Goal: Task Accomplishment & Management: Manage account settings

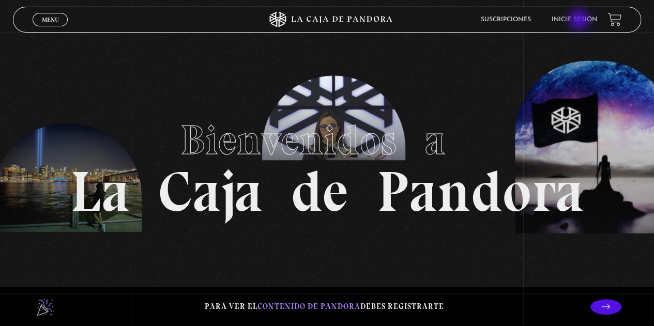
click at [580, 20] on link "Inicie sesión" at bounding box center [573, 20] width 45 height 6
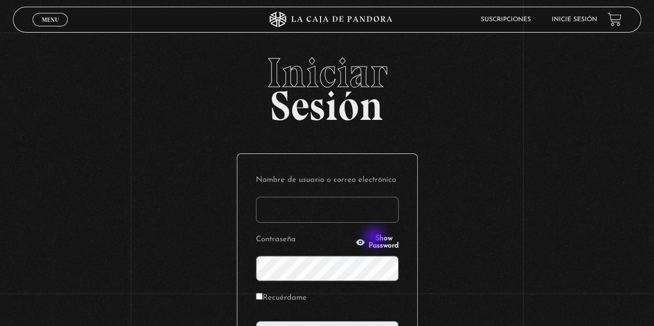
type input "[EMAIL_ADDRESS][DOMAIN_NAME]"
click at [375, 238] on span "Show Password" at bounding box center [383, 242] width 30 height 14
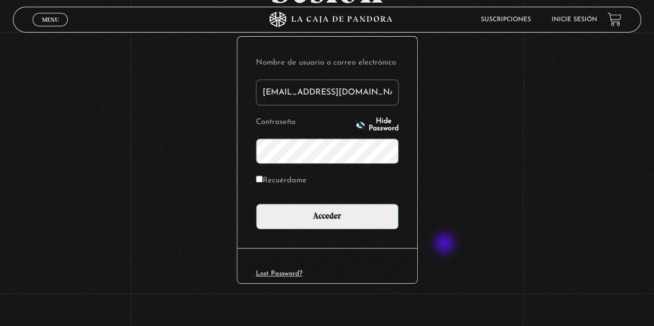
scroll to position [125, 0]
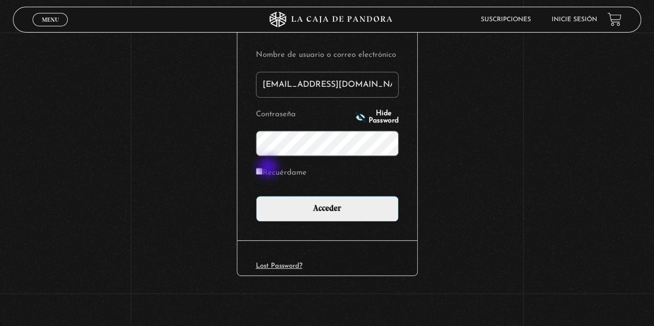
click at [262, 168] on input "Recuérdame" at bounding box center [259, 171] width 7 height 7
checkbox input "true"
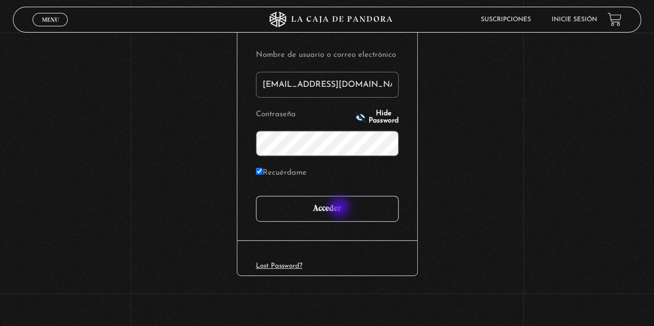
click at [341, 206] on input "Acceder" at bounding box center [327, 209] width 143 height 26
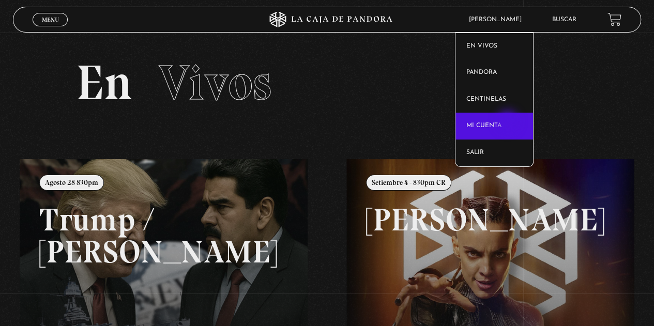
click at [508, 123] on link "Mi cuenta" at bounding box center [493, 126] width 77 height 27
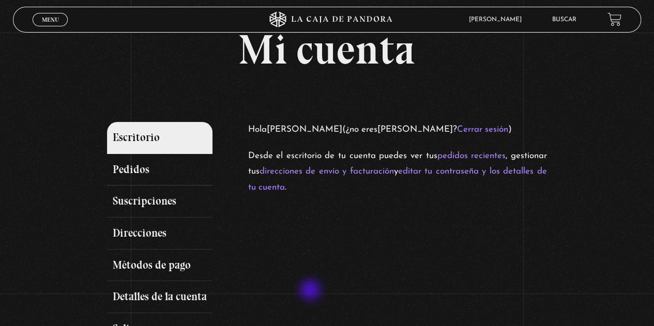
scroll to position [103, 0]
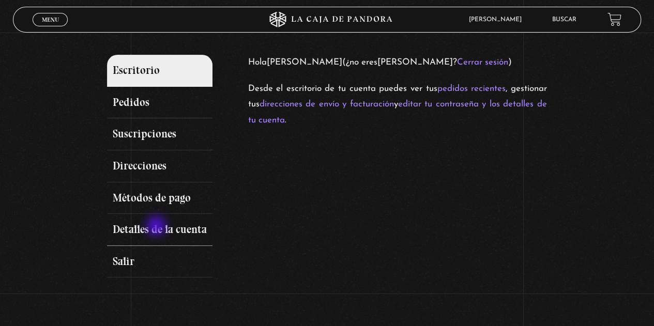
click at [157, 227] on link "Detalles de la cuenta" at bounding box center [159, 230] width 105 height 32
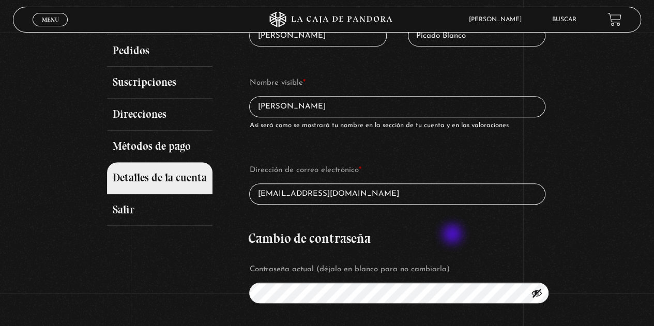
scroll to position [258, 0]
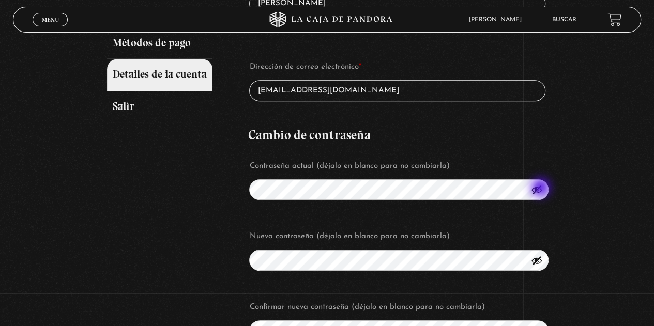
click at [541, 188] on button "Mostrar contraseña" at bounding box center [536, 189] width 11 height 11
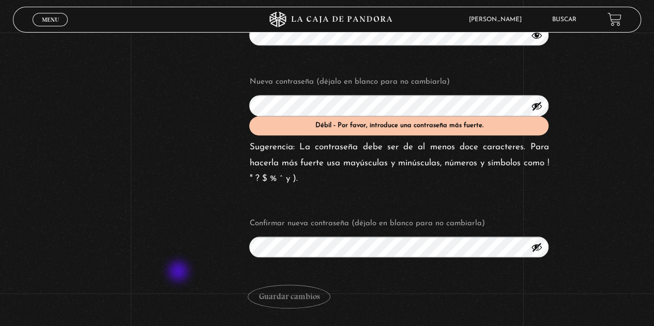
scroll to position [413, 0]
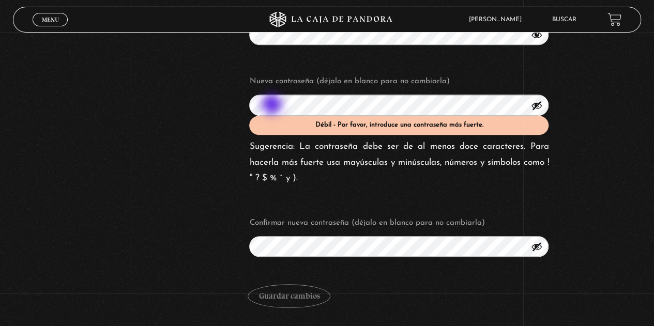
click at [221, 107] on div "Escritorio Pedidos Suscripciones Direcciones Métodos de pago Detalles de la cue…" at bounding box center [326, 31] width 439 height 573
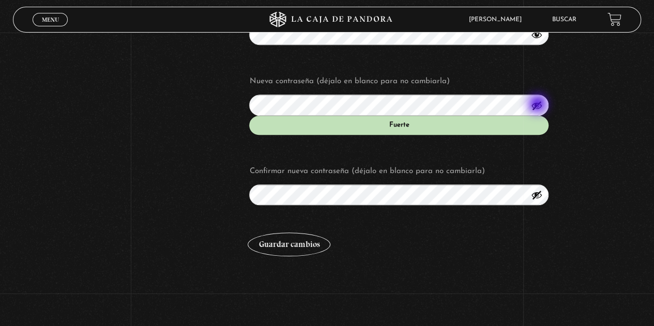
click at [538, 105] on button "Mostrar contraseña" at bounding box center [536, 105] width 11 height 11
click at [542, 196] on button "Mostrar contraseña" at bounding box center [536, 194] width 11 height 11
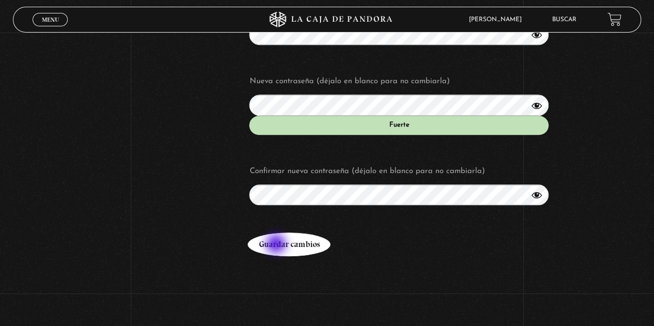
click at [277, 244] on button "Guardar cambios" at bounding box center [288, 244] width 83 height 24
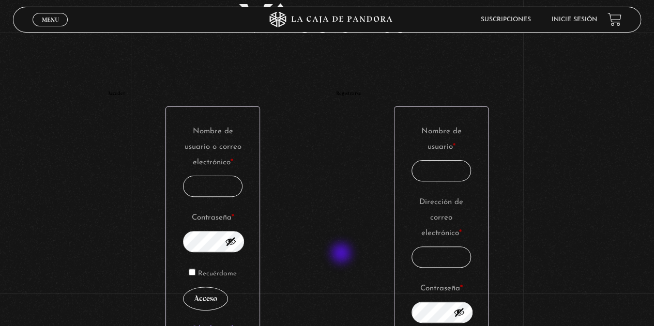
scroll to position [103, 0]
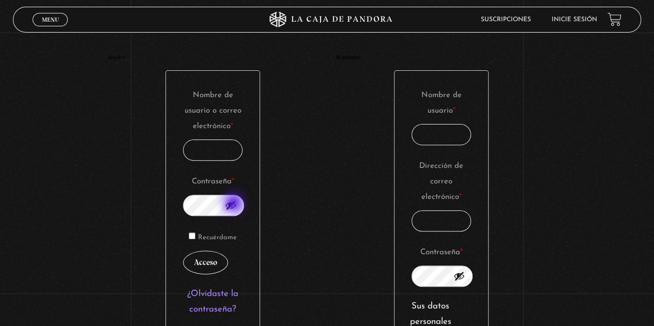
type input "smpicado@hotmail.com"
click at [235, 204] on button "Mostrar contraseña" at bounding box center [230, 204] width 11 height 11
click at [128, 206] on div "Acceder Nombre de usuario o correo electrónico * Obligatorio smpicado@hotmail.c…" at bounding box center [212, 205] width 211 height 300
click at [166, 246] on div "Acceder Nombre de usuario o correo electrónico * Obligatorio smpicado@hotmail.c…" at bounding box center [212, 205] width 211 height 300
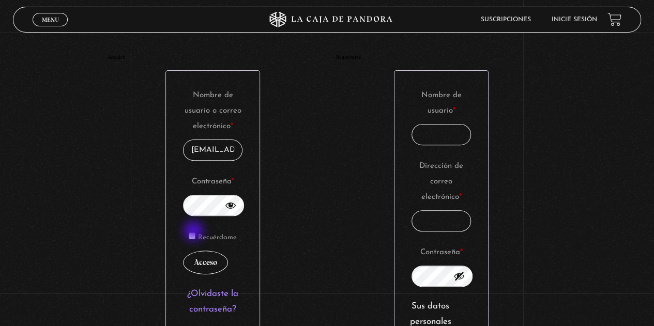
click at [194, 234] on input "Recuérdame" at bounding box center [192, 235] width 7 height 7
checkbox input "true"
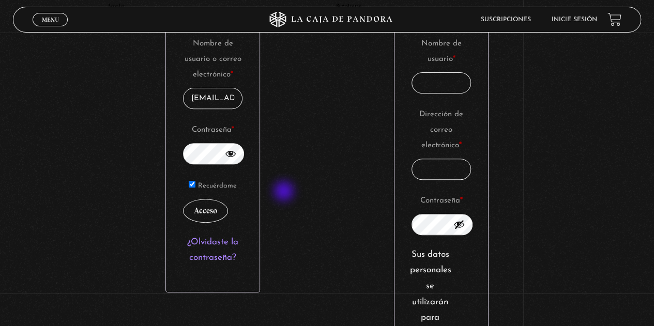
scroll to position [155, 0]
click at [209, 213] on button "Acceso" at bounding box center [205, 211] width 45 height 24
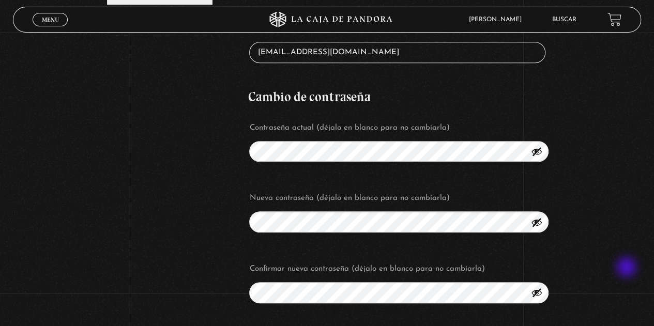
scroll to position [362, 0]
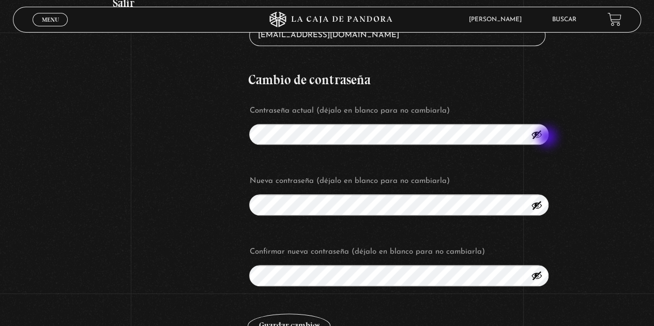
click at [540, 135] on button "Mostrar contraseña" at bounding box center [536, 134] width 11 height 11
click at [593, 203] on div "Mi cuenta Escritorio Pedidos Suscripciones Direcciones Métodos de pago Detalles…" at bounding box center [327, 25] width 654 height 644
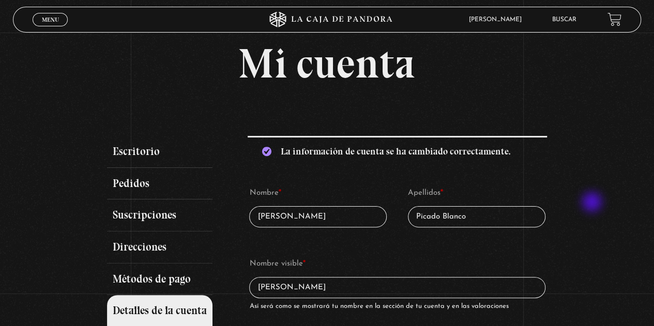
scroll to position [0, 0]
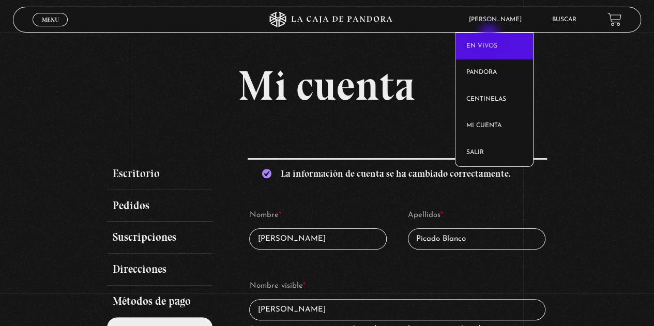
click at [490, 35] on link "En vivos" at bounding box center [493, 46] width 77 height 27
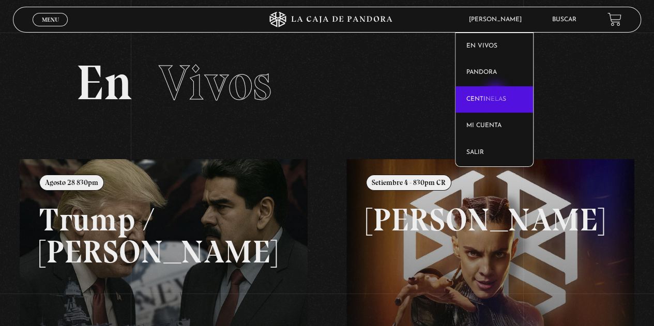
click at [496, 95] on link "Centinelas" at bounding box center [493, 99] width 77 height 27
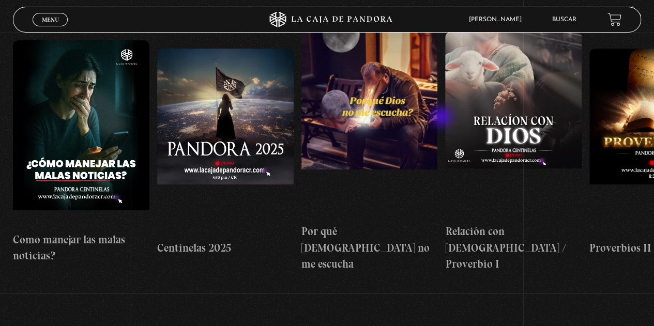
drag, startPoint x: 407, startPoint y: 110, endPoint x: 442, endPoint y: 118, distance: 36.0
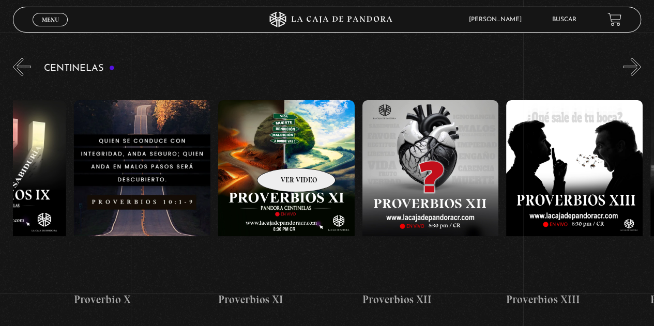
drag, startPoint x: 539, startPoint y: 125, endPoint x: 197, endPoint y: 162, distance: 344.0
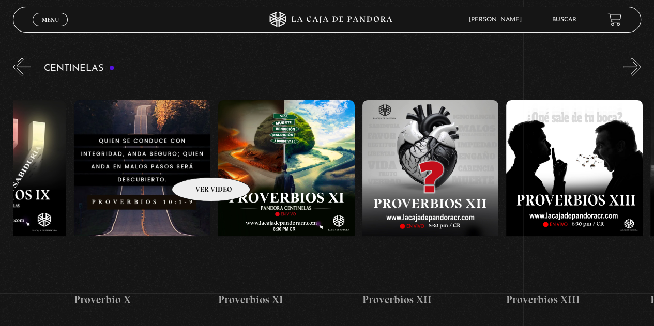
scroll to position [0, 1713]
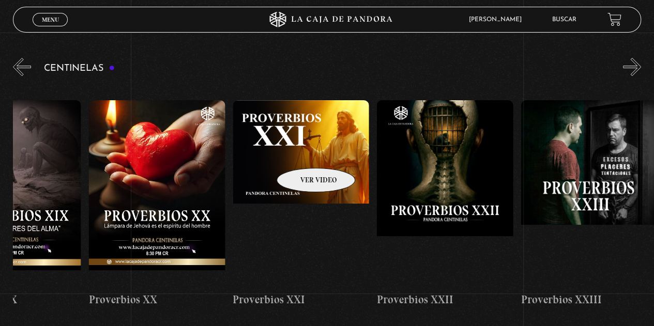
drag, startPoint x: 566, startPoint y: 127, endPoint x: 288, endPoint y: 153, distance: 279.3
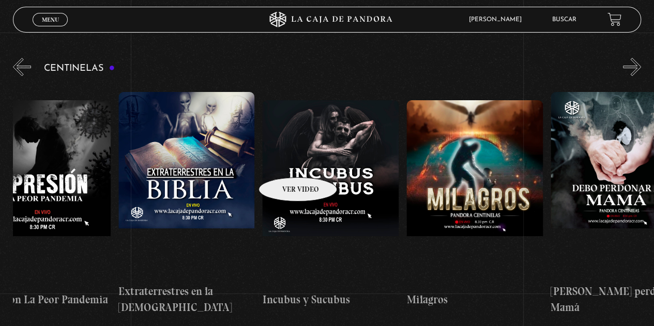
drag, startPoint x: 461, startPoint y: 144, endPoint x: 261, endPoint y: 166, distance: 201.7
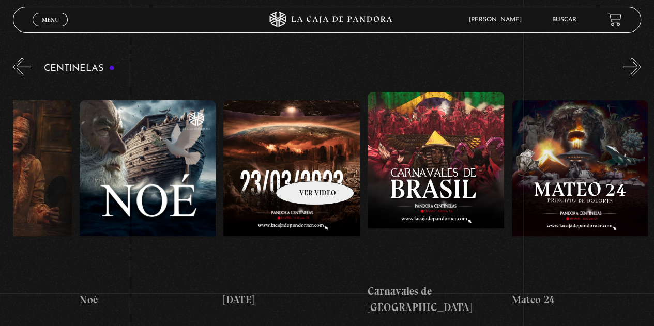
scroll to position [0, 6036]
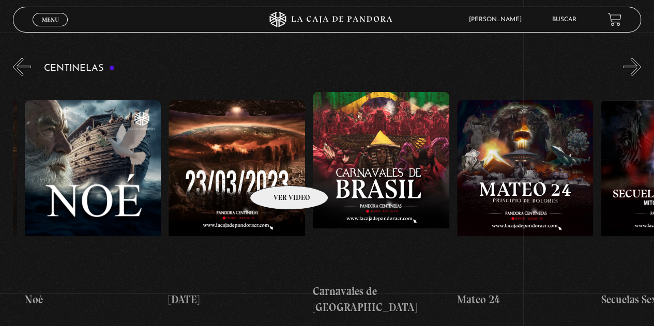
drag, startPoint x: 580, startPoint y: 129, endPoint x: 275, endPoint y: 170, distance: 307.0
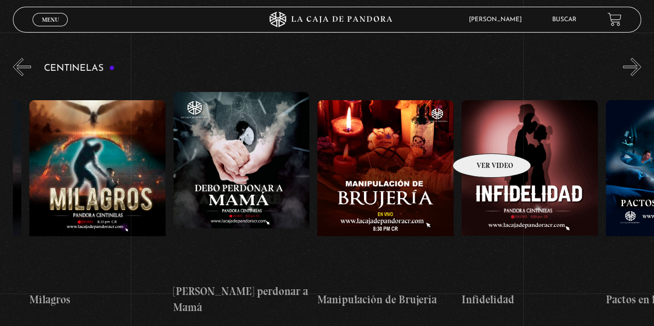
drag, startPoint x: 251, startPoint y: 159, endPoint x: 489, endPoint y: 139, distance: 239.0
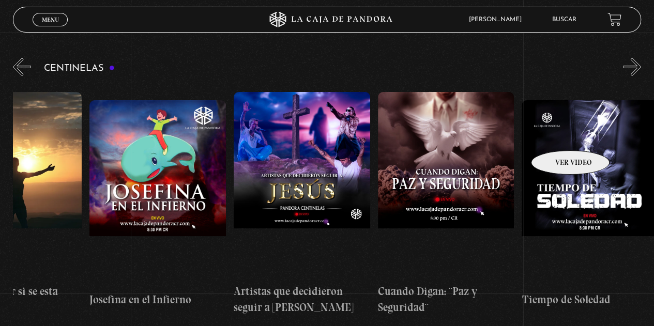
drag, startPoint x: 351, startPoint y: 149, endPoint x: 559, endPoint y: 135, distance: 208.2
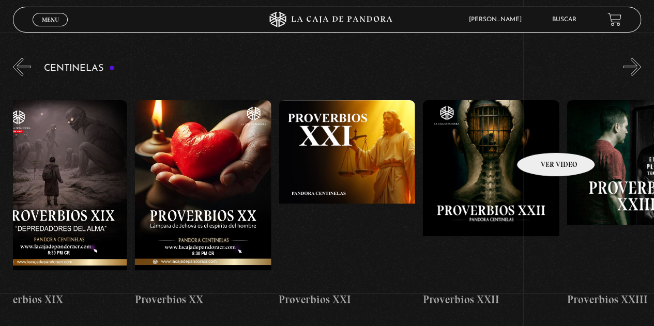
drag, startPoint x: 391, startPoint y: 154, endPoint x: 546, endPoint y: 136, distance: 156.1
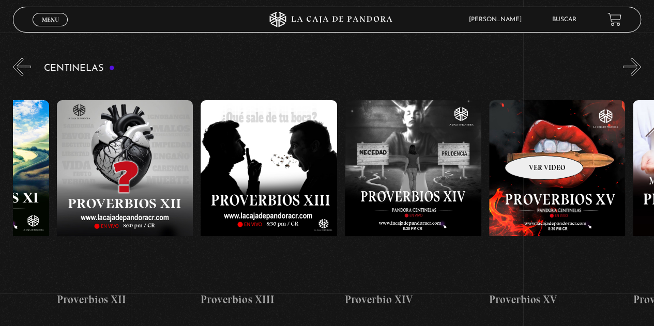
scroll to position [0, 1882]
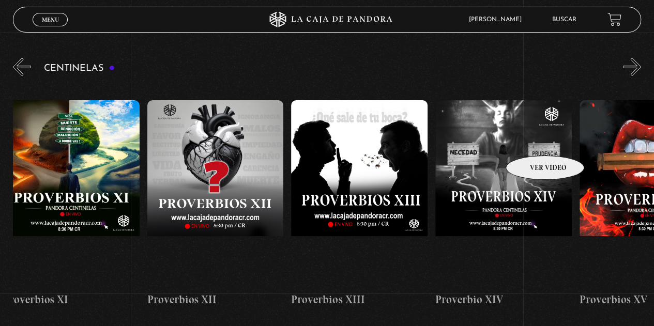
drag, startPoint x: 308, startPoint y: 154, endPoint x: 531, endPoint y: 140, distance: 223.6
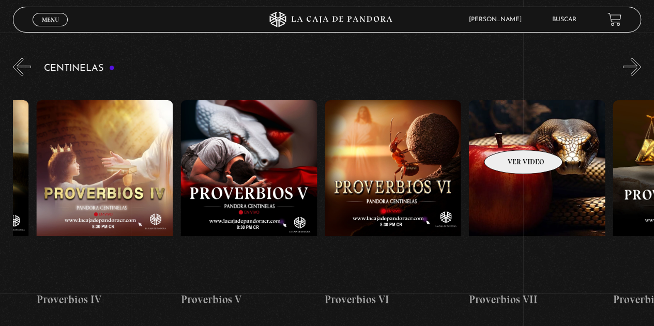
drag, startPoint x: 310, startPoint y: 149, endPoint x: 520, endPoint y: 134, distance: 210.8
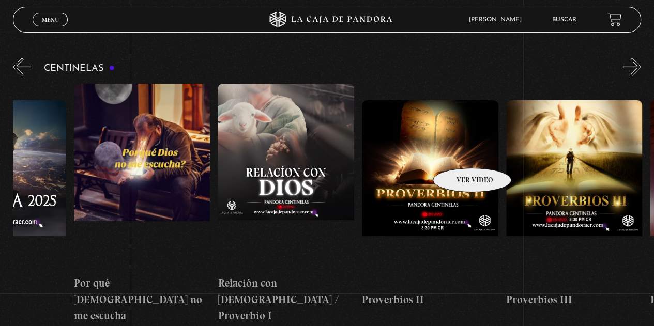
scroll to position [0, 258]
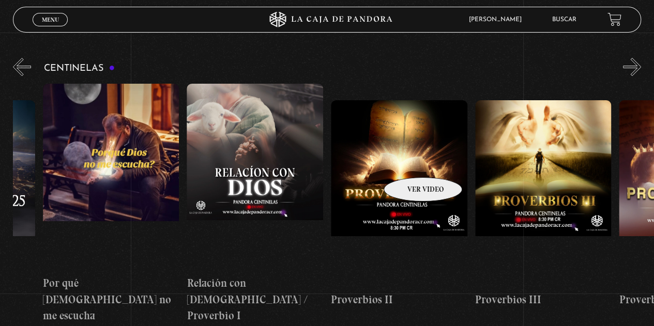
drag, startPoint x: 290, startPoint y: 162, endPoint x: 409, endPoint y: 162, distance: 118.8
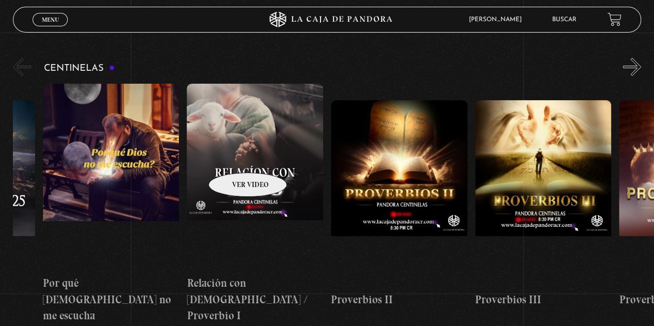
scroll to position [0, 0]
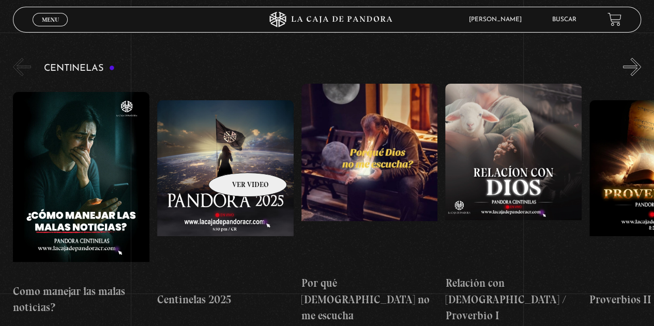
drag, startPoint x: 152, startPoint y: 160, endPoint x: 554, endPoint y: 141, distance: 402.4
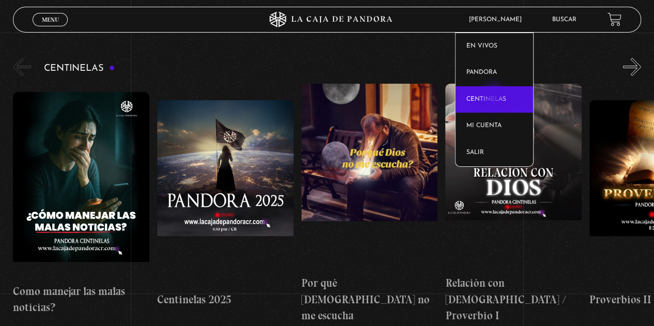
click at [494, 97] on link "Centinelas" at bounding box center [493, 99] width 77 height 27
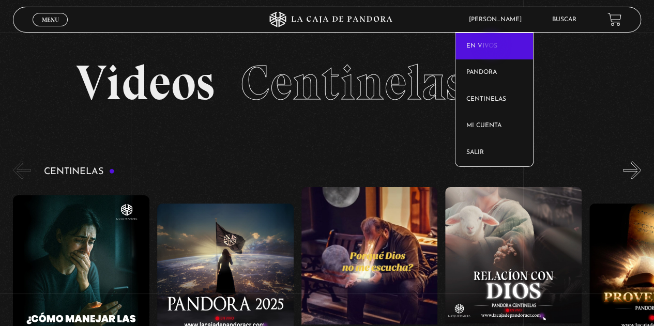
click at [492, 46] on link "En vivos" at bounding box center [493, 46] width 77 height 27
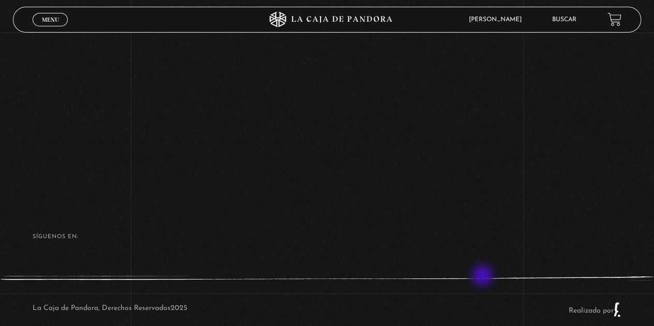
scroll to position [152, 0]
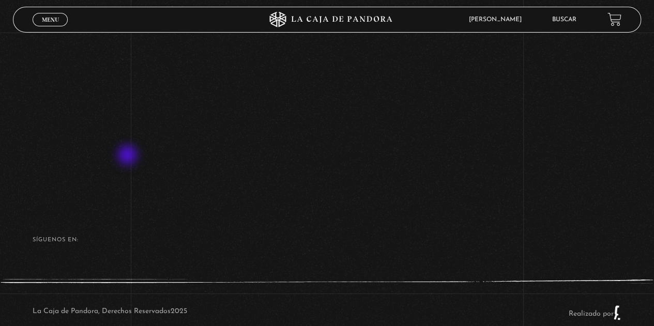
click at [120, 154] on div "Volver Setiembre 4 - 830pm CR [PERSON_NAME]" at bounding box center [327, 41] width 654 height 320
click at [125, 142] on div "Volver Setiembre 4 - 830pm CR [PERSON_NAME]" at bounding box center [327, 41] width 654 height 320
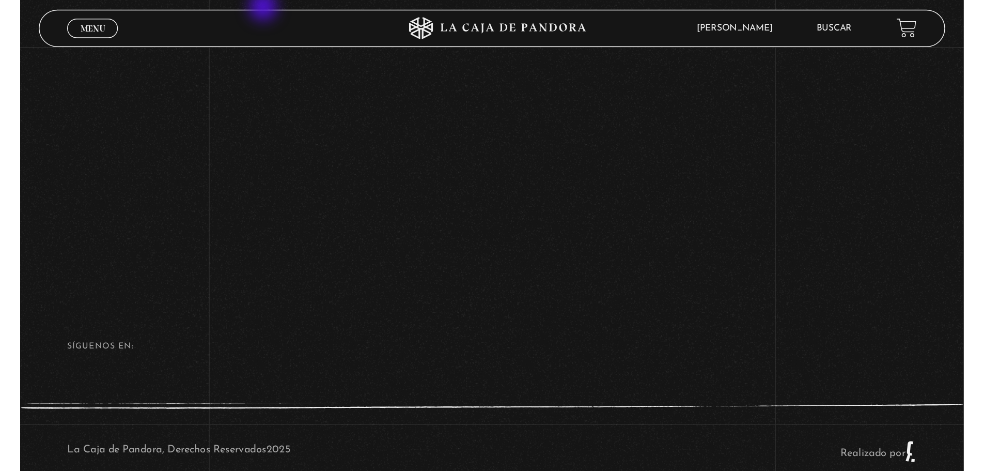
scroll to position [151, 0]
